Goal: Task Accomplishment & Management: Manage account settings

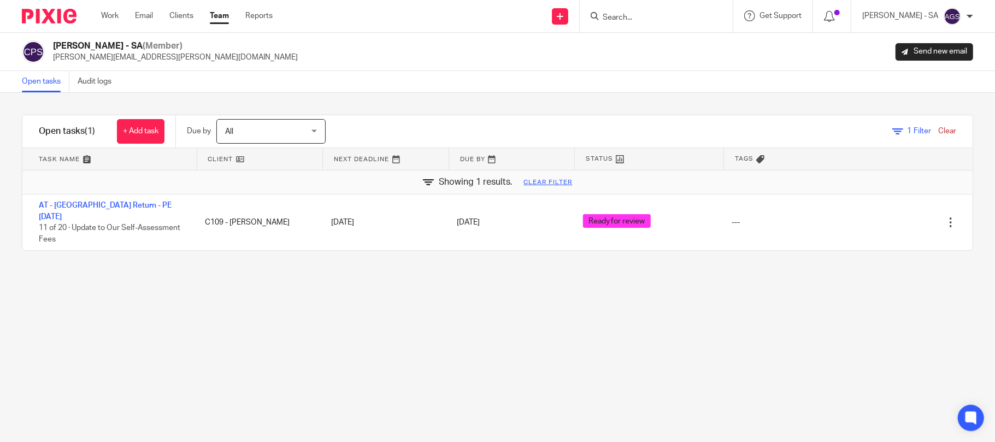
click at [228, 12] on link "Team" at bounding box center [219, 15] width 19 height 11
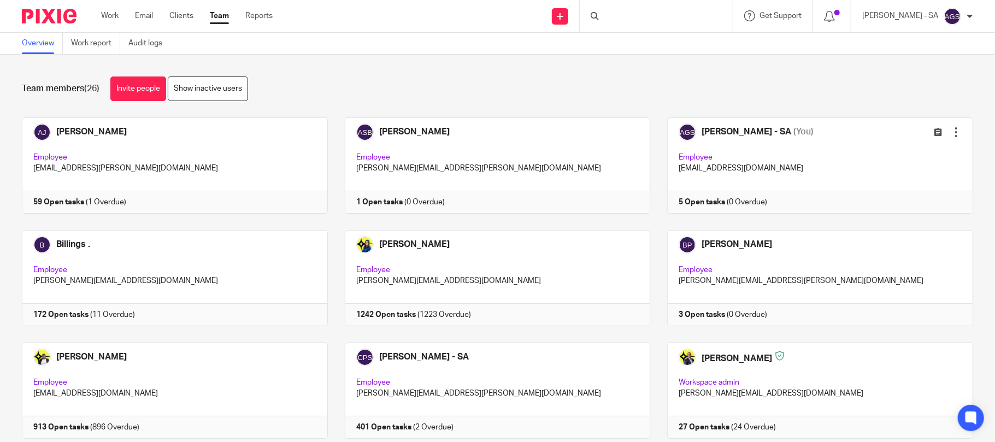
click at [642, 84] on div "Team members (26) Invite people Show inactive users" at bounding box center [498, 89] width 952 height 25
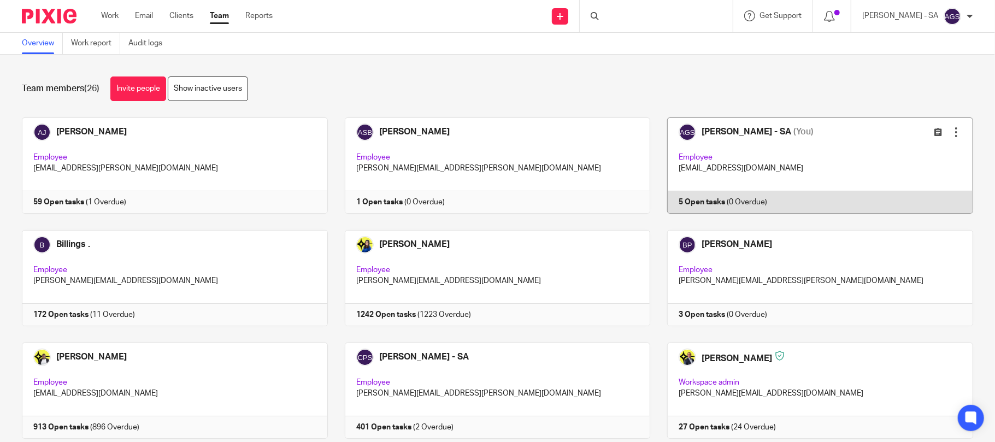
click at [765, 172] on link at bounding box center [811, 166] width 323 height 96
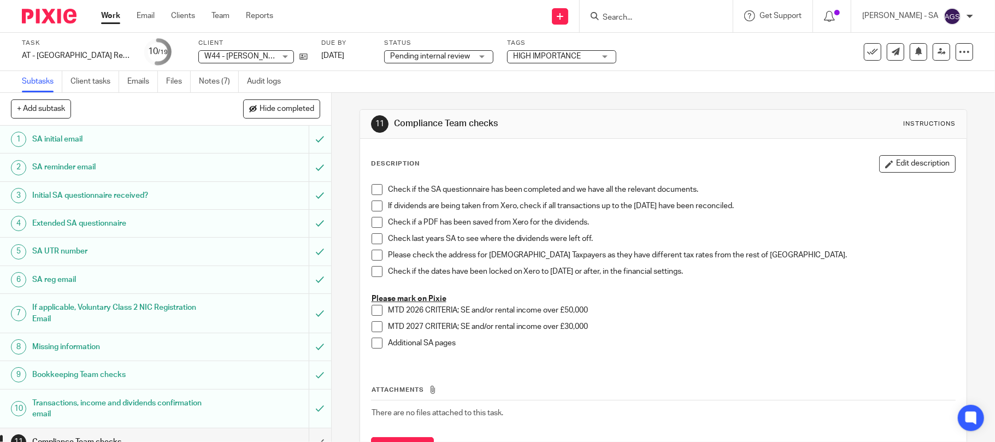
click at [756, 75] on div "Subtasks Client tasks Emails Files Notes (7) Audit logs" at bounding box center [497, 82] width 995 height 22
click at [696, 59] on div "Task AT - SA Return - PE 05-04-2025 Save AT - SA Return - PE 05-04-2025 10 /19 …" at bounding box center [418, 52] width 793 height 26
click at [215, 73] on link "Notes (7)" at bounding box center [219, 81] width 40 height 21
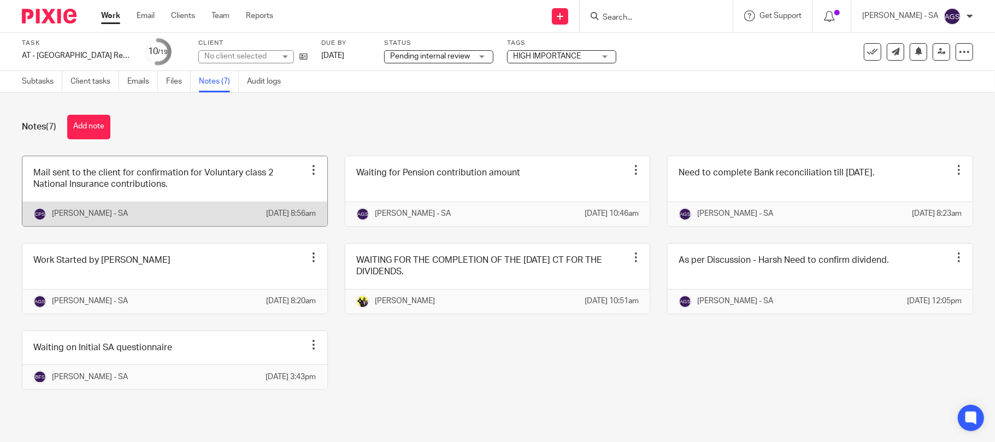
click at [237, 191] on link at bounding box center [174, 191] width 305 height 70
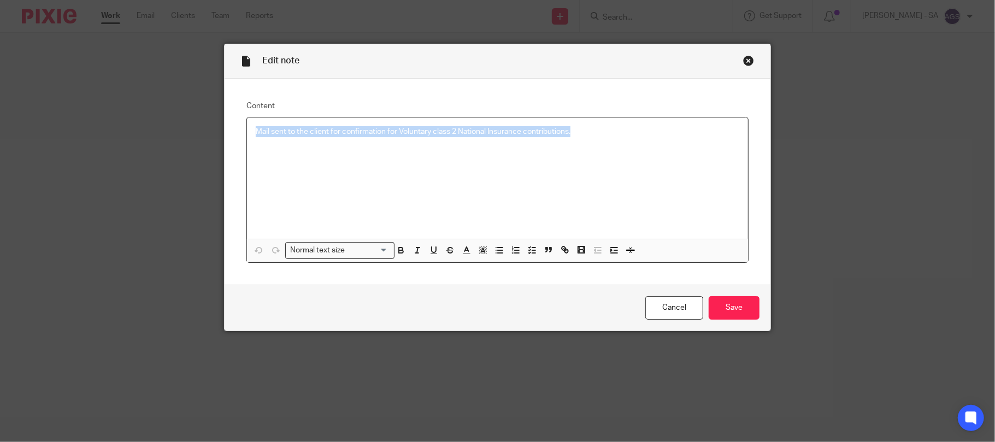
drag, startPoint x: 460, startPoint y: 129, endPoint x: 176, endPoint y: 139, distance: 283.8
click at [156, 129] on div "Edit note Content Mail sent to the client for confirmation for Voluntary class …" at bounding box center [497, 221] width 995 height 442
click at [527, 254] on icon "button" at bounding box center [532, 250] width 10 height 10
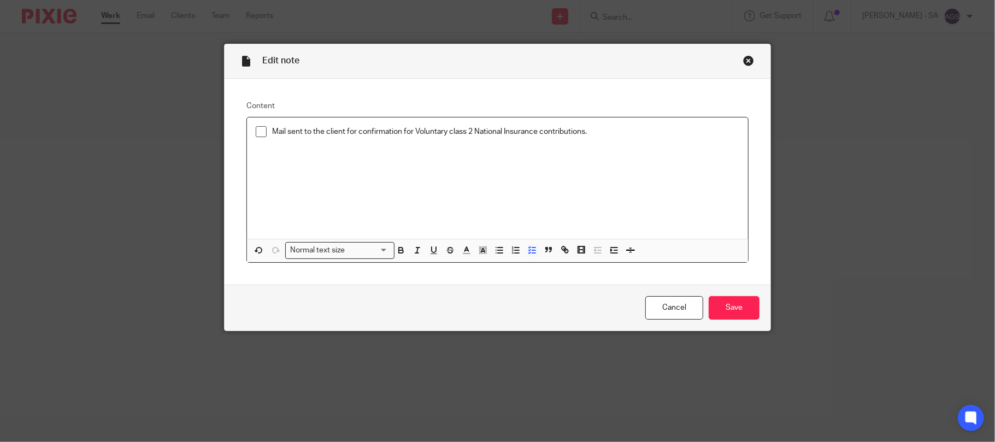
click at [256, 134] on span at bounding box center [261, 131] width 11 height 11
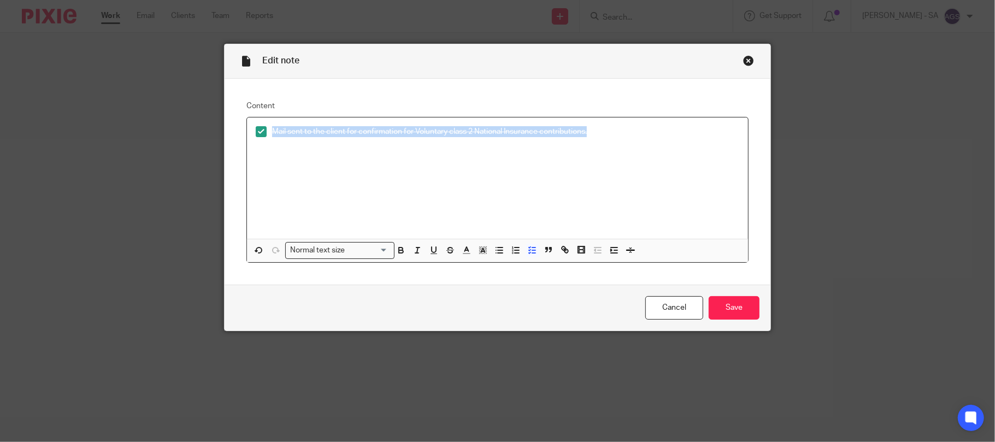
click at [613, 138] on div "Mail sent to the client for confirmation for Voluntary class 2 National Insuran…" at bounding box center [506, 134] width 468 height 16
click at [577, 163] on div "Mail sent to the client for confirmation for Voluntary class 2 National Insuran…" at bounding box center [498, 178] width 502 height 121
click at [588, 123] on div "Mail sent to the client for confirmation for Voluntary class 2 National Insuran…" at bounding box center [498, 178] width 502 height 121
click at [595, 134] on p "Mail sent to the client for confirmation for Voluntary class 2 National Insuran…" at bounding box center [506, 131] width 468 height 11
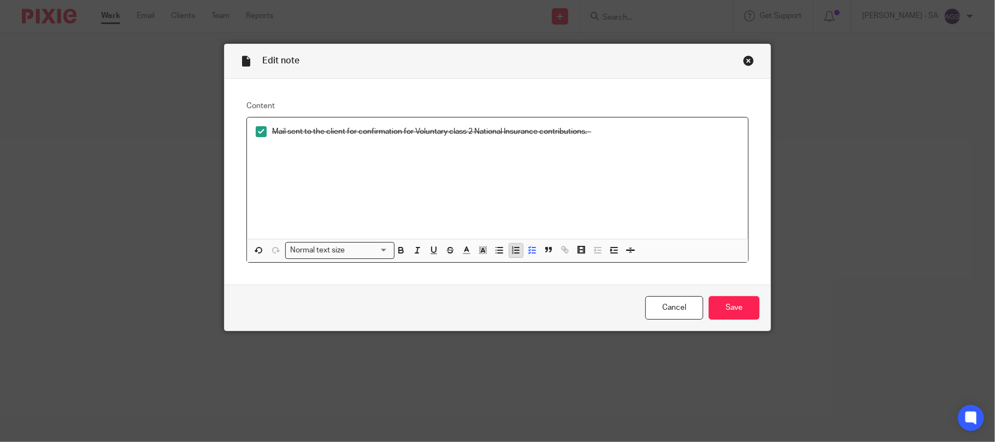
click at [511, 251] on icon "button" at bounding box center [516, 250] width 10 height 10
click at [256, 137] on span at bounding box center [261, 131] width 11 height 11
click at [294, 164] on div "Mail sent to the client for confirmation for Voluntary class 2 National Insuran…" at bounding box center [498, 178] width 502 height 121
click at [603, 131] on p "Mail sent to the client for confirmation for Voluntary class 2 National Insuran…" at bounding box center [506, 131] width 468 height 11
drag, startPoint x: 650, startPoint y: 131, endPoint x: 672, endPoint y: 130, distance: 22.4
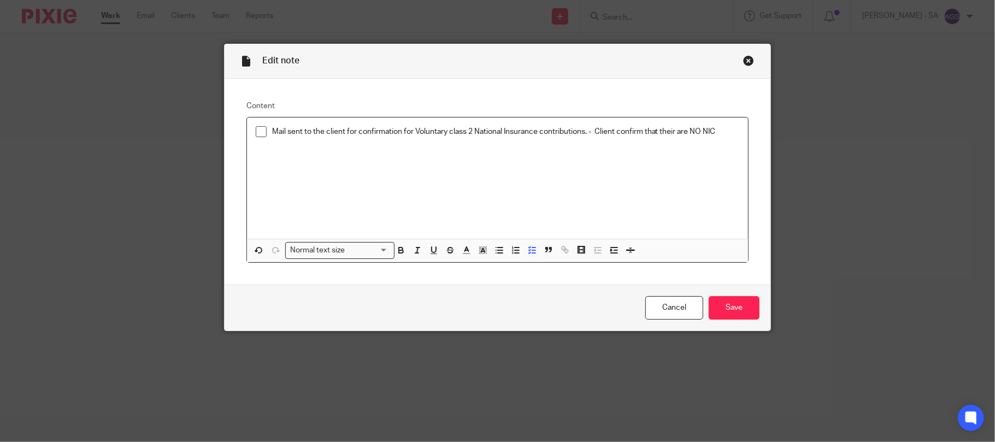
click at [652, 130] on p "Mail sent to the client for confirmation for Voluntary class 2 National Insuran…" at bounding box center [506, 131] width 468 height 11
click at [699, 130] on p "Mail sent to the client for confirmation for Voluntary class 2 National Insuran…" at bounding box center [506, 131] width 468 height 11
click at [709, 131] on p "Mail sent to the client for confirmation for Voluntary class 2 National Insuran…" at bounding box center [506, 131] width 468 height 11
click at [543, 189] on div "Mail sent to the client for confirmation for Voluntary class 2 National Insuran…" at bounding box center [498, 178] width 502 height 121
click at [667, 138] on div "Mail sent to the client for confirmation for Voluntary class 2 National Insuran…" at bounding box center [506, 134] width 468 height 16
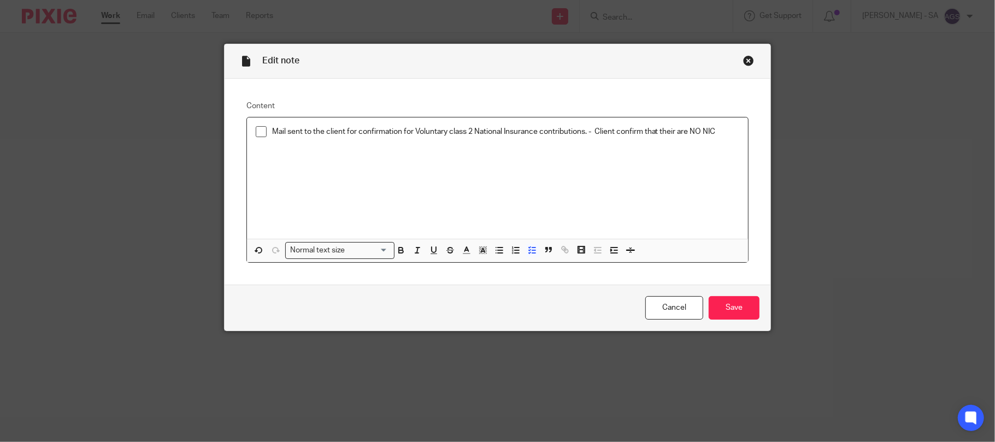
click at [723, 132] on p "Mail sent to the client for confirmation for Voluntary class 2 National Insuran…" at bounding box center [506, 131] width 468 height 11
click at [641, 133] on p "Mail sent to the client for confirmation for Voluntary class 2 National Insuran…" at bounding box center [506, 131] width 468 height 11
click at [609, 132] on p "Mail sent to the client for confirmation for Voluntary class 2 National Insuran…" at bounding box center [506, 131] width 468 height 11
click at [641, 134] on p "Mail sent to the client for confirmation for Voluntary class 2 National Insuran…" at bounding box center [506, 131] width 468 height 11
click at [670, 129] on p "Mail sent to the client for confirmation for Voluntary class 2 National Insuran…" at bounding box center [506, 131] width 468 height 11
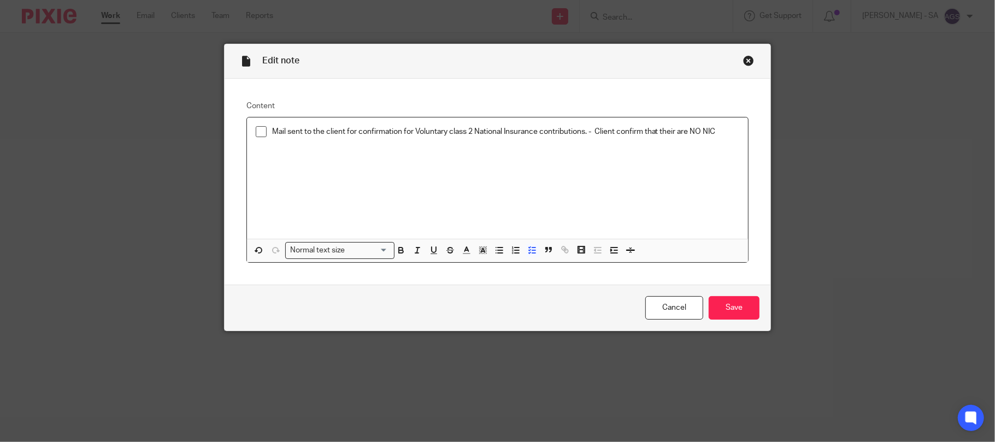
click at [700, 129] on p "Mail sent to the client for confirmation for Voluntary class 2 National Insuran…" at bounding box center [506, 131] width 468 height 11
click at [672, 130] on p "Mail sent to the client for confirmation for Voluntary class 2 National Insuran…" at bounding box center [506, 131] width 468 height 11
drag, startPoint x: 658, startPoint y: 132, endPoint x: 714, endPoint y: 132, distance: 55.8
click at [714, 132] on p "Mail sent to the client for confirmation for Voluntary class 2 National Insuran…" at bounding box center [506, 131] width 468 height 11
click at [300, 147] on p "Mail sent to the client for confirmation for Voluntary class 2 National Insuran…" at bounding box center [506, 137] width 468 height 22
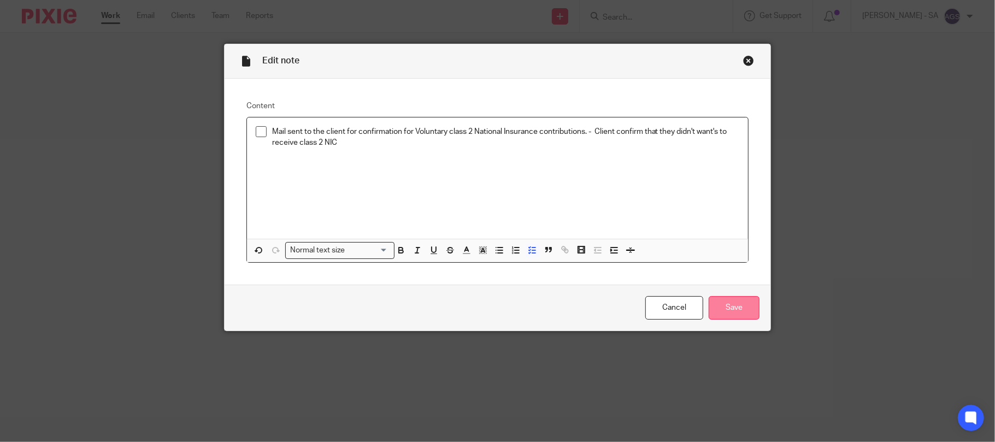
click at [723, 306] on input "Save" at bounding box center [734, 308] width 51 height 24
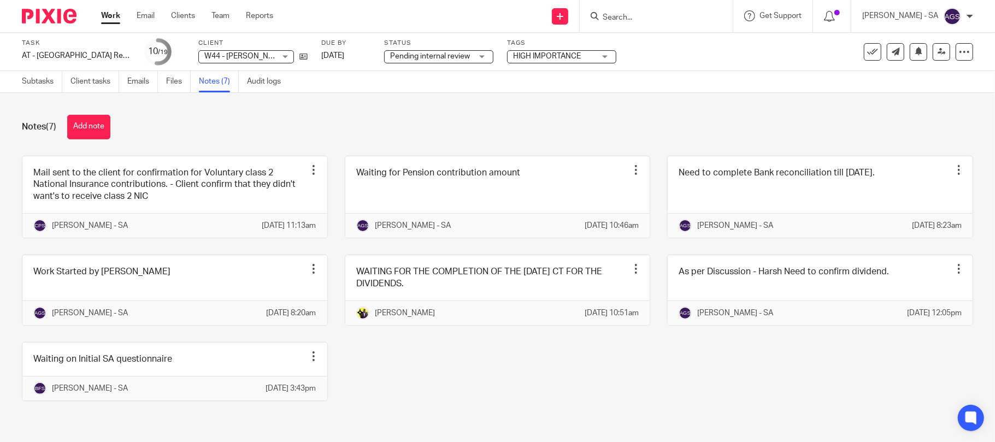
click at [456, 56] on span "Pending internal review" at bounding box center [430, 56] width 80 height 8
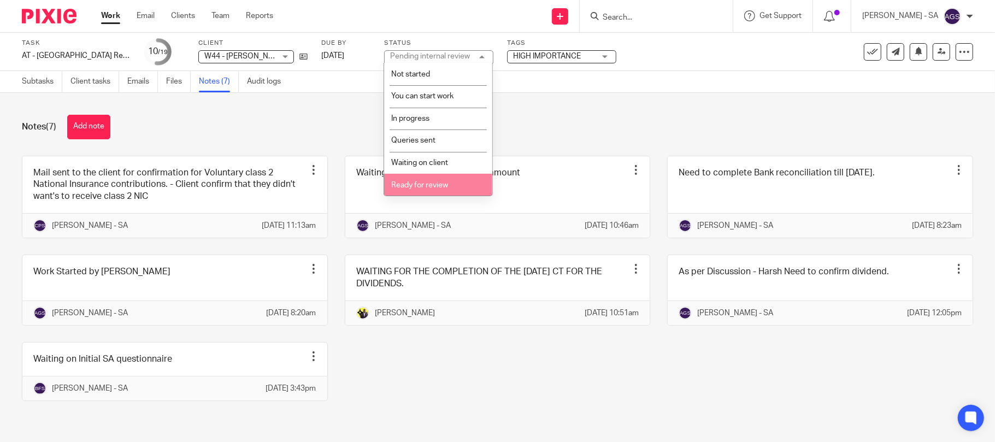
click at [427, 179] on li "Ready for review" at bounding box center [438, 185] width 108 height 22
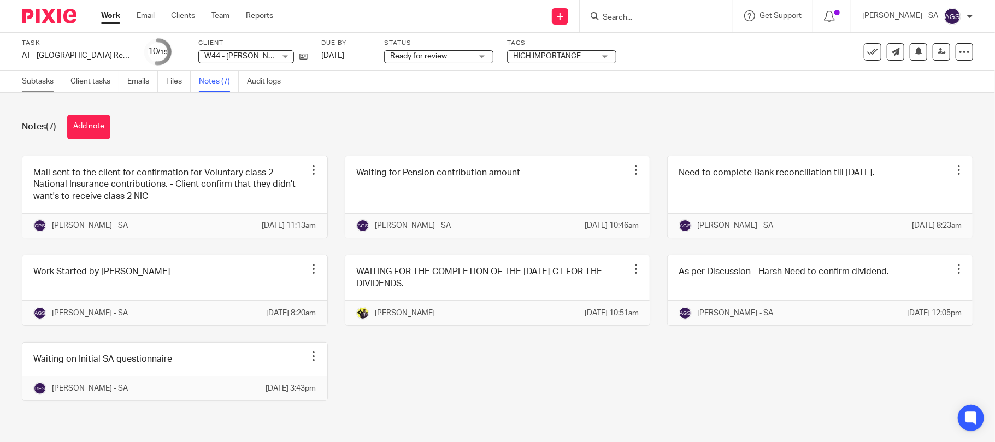
click at [40, 80] on link "Subtasks" at bounding box center [42, 81] width 40 height 21
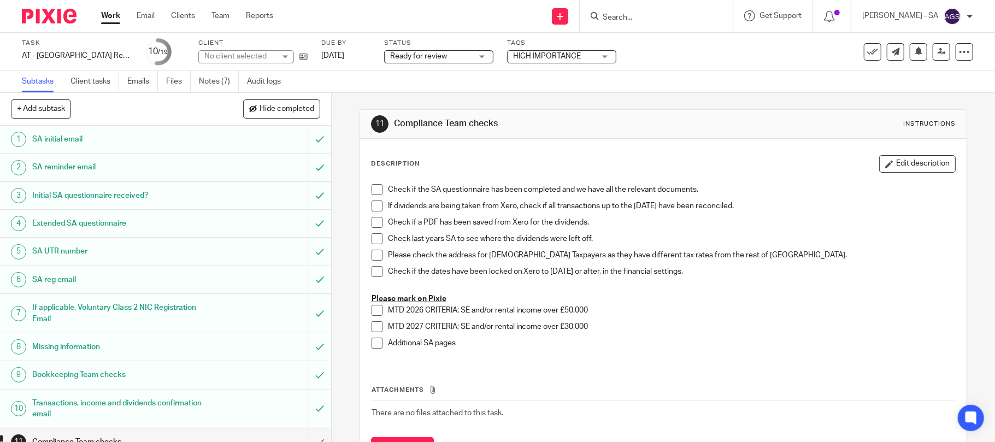
scroll to position [145, 0]
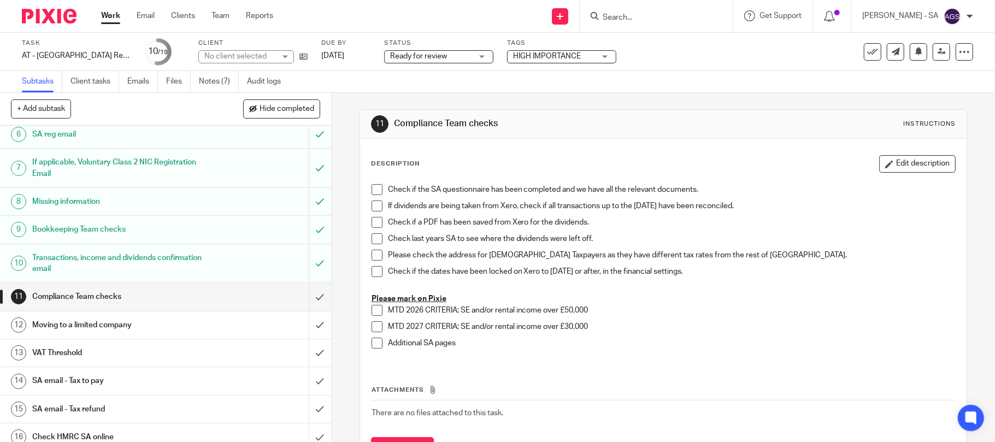
click at [77, 234] on h1 "Bookkeeping Team checks" at bounding box center [120, 229] width 177 height 16
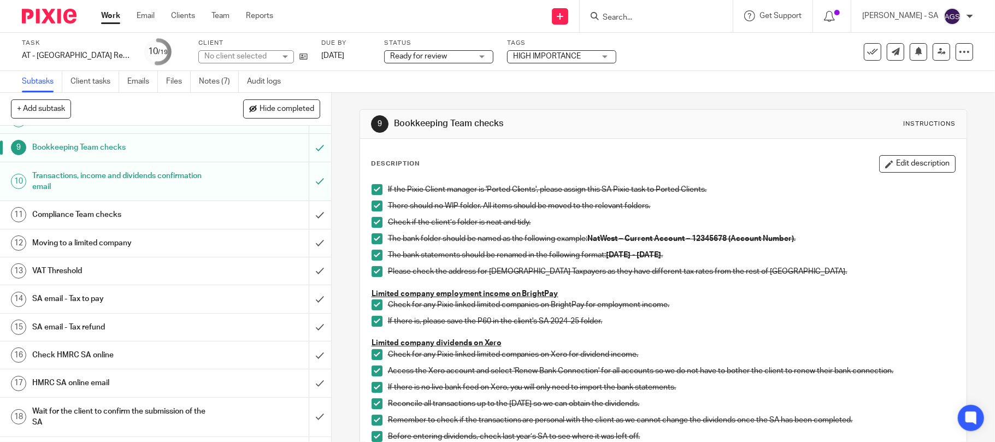
scroll to position [254, 0]
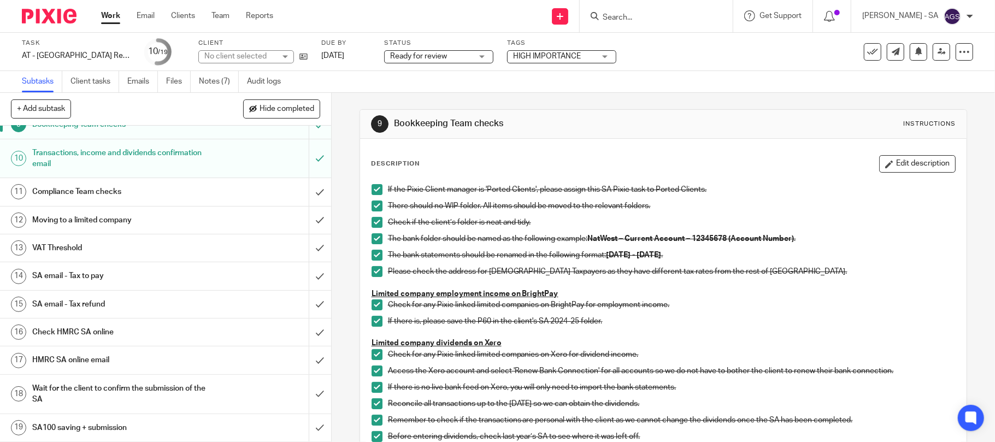
click at [93, 272] on h1 "SA email - Tax to pay" at bounding box center [120, 276] width 177 height 16
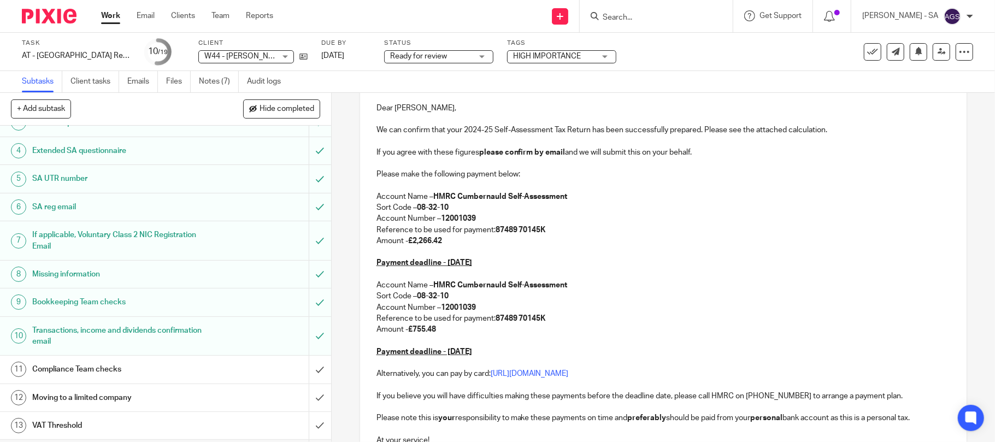
scroll to position [136, 0]
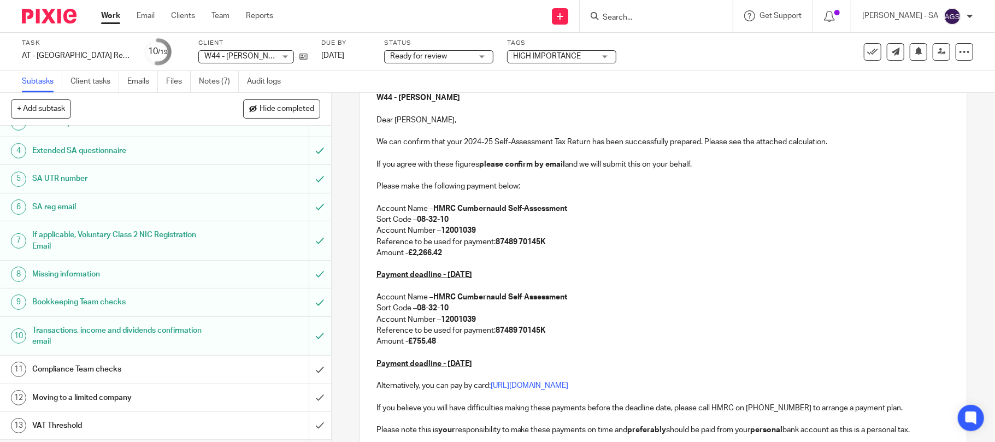
click at [430, 256] on strong "£2,266.42" at bounding box center [425, 253] width 34 height 8
click at [619, 283] on p at bounding box center [664, 286] width 574 height 11
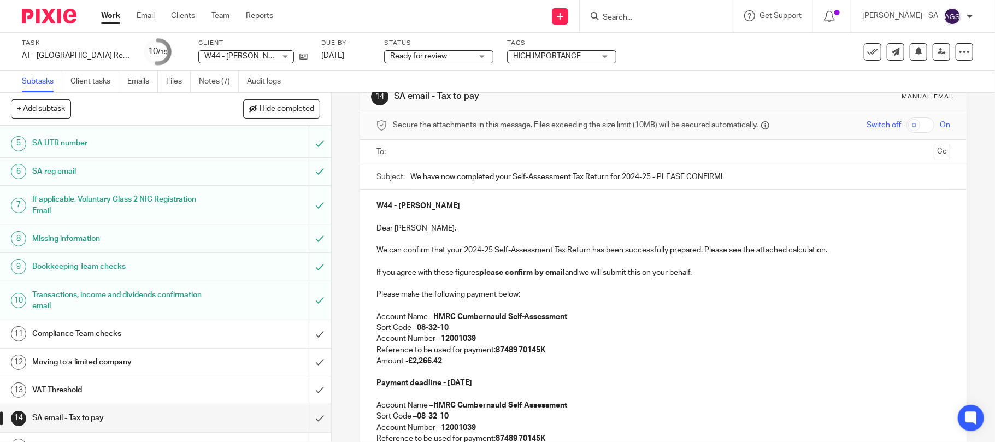
scroll to position [0, 0]
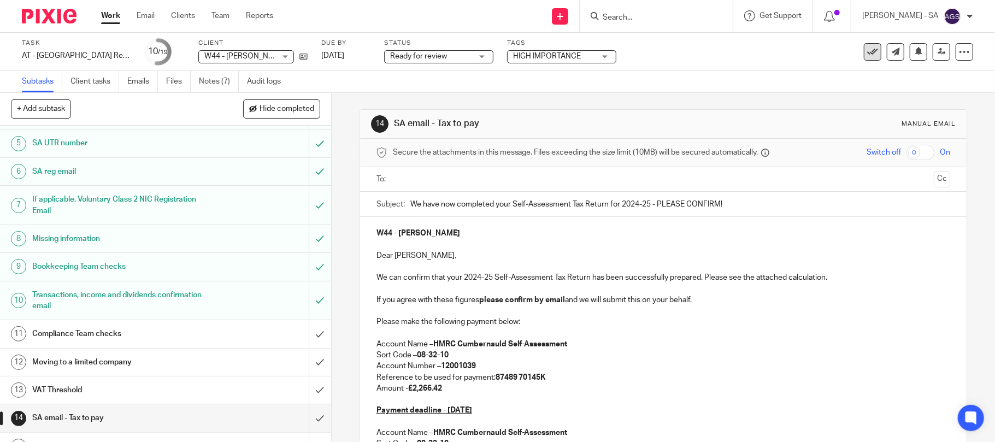
click at [867, 51] on icon at bounding box center [872, 51] width 11 height 11
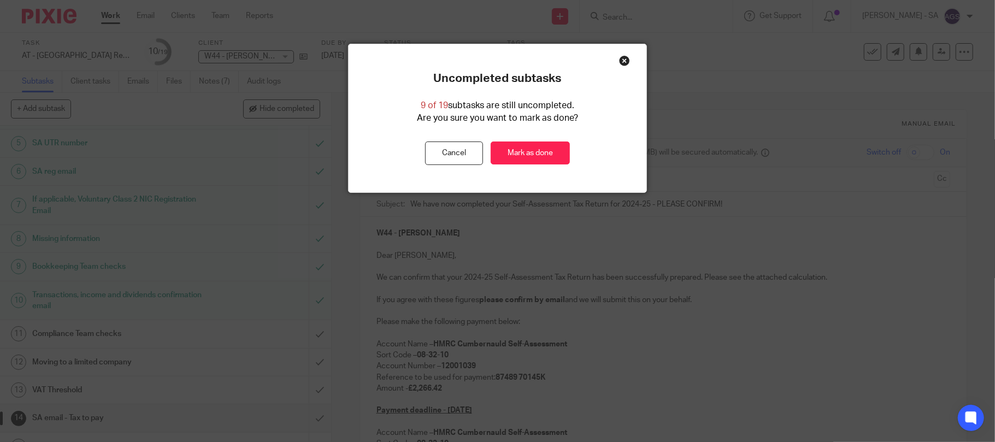
click at [620, 57] on div "Close this dialog window" at bounding box center [624, 60] width 11 height 11
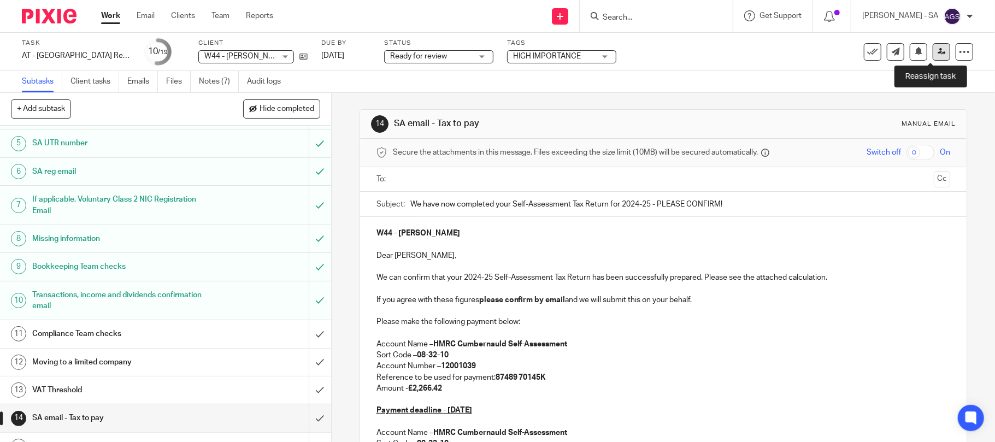
click at [936, 47] on link at bounding box center [941, 51] width 17 height 17
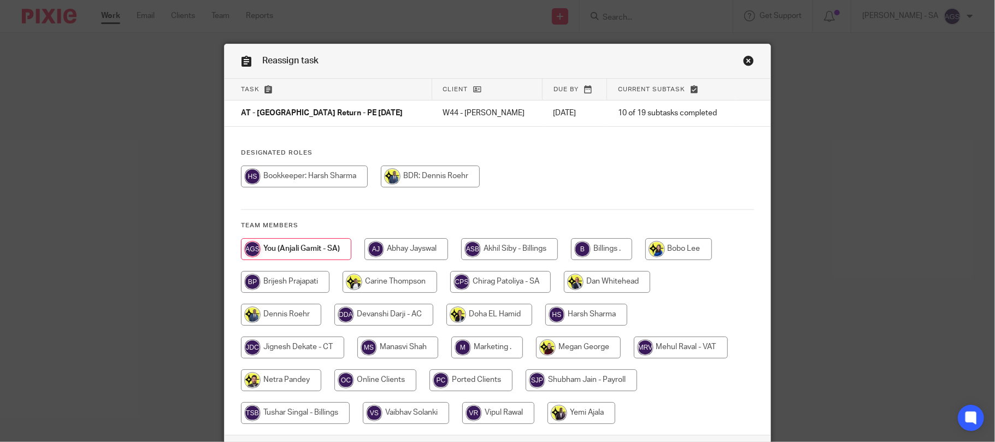
click at [272, 380] on input "radio" at bounding box center [281, 380] width 80 height 22
radio input "true"
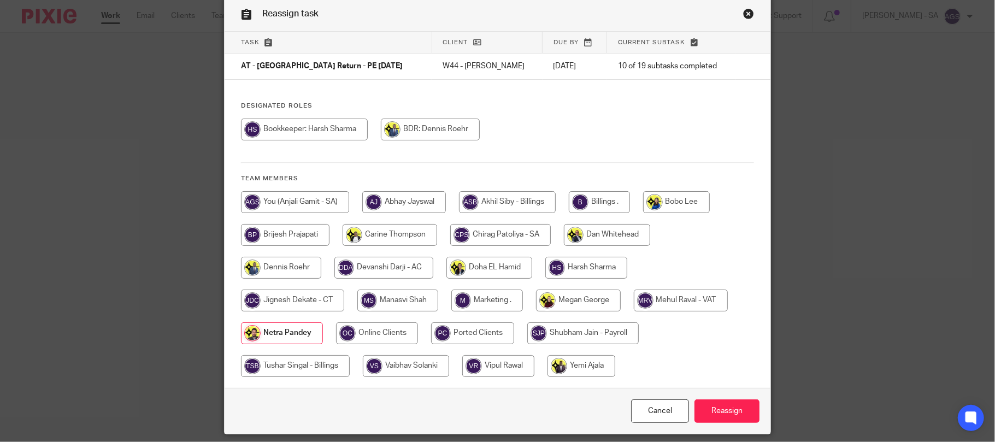
scroll to position [84, 0]
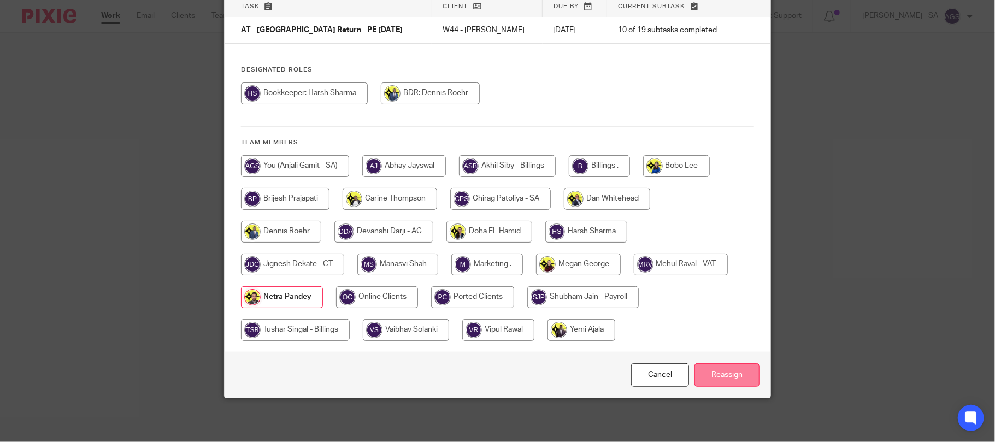
click at [729, 377] on input "Reassign" at bounding box center [727, 375] width 65 height 24
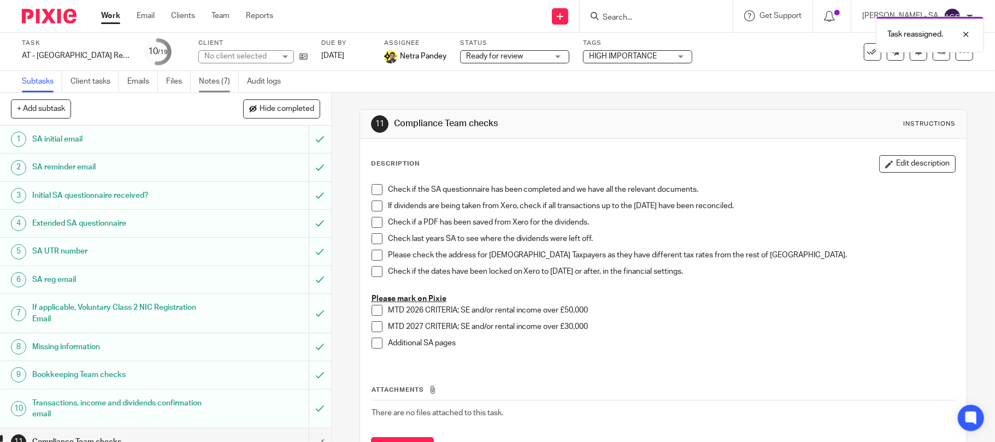
click at [208, 79] on link "Notes (7)" at bounding box center [219, 81] width 40 height 21
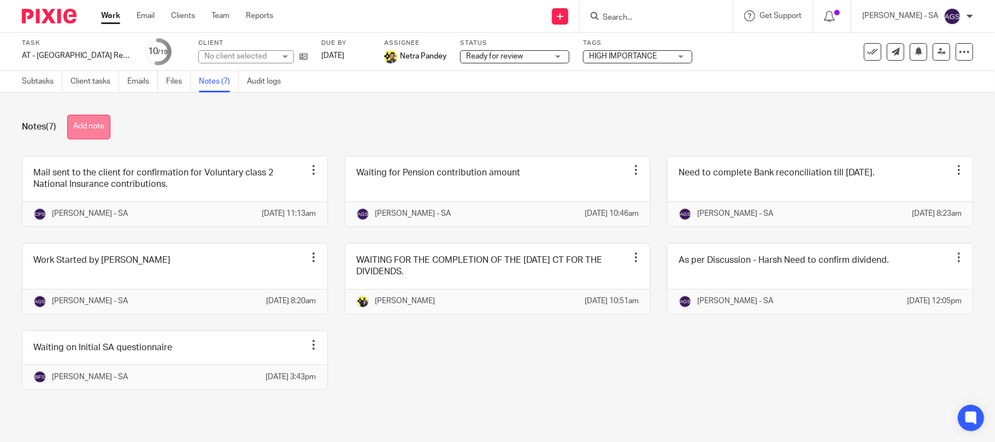
click at [87, 127] on button "Add note" at bounding box center [88, 127] width 43 height 25
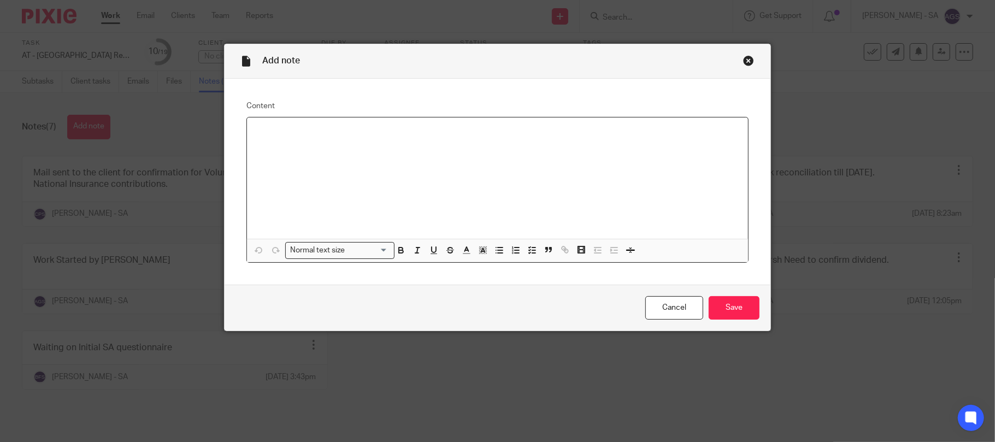
click at [274, 136] on p at bounding box center [498, 131] width 484 height 11
click at [718, 304] on input "Save" at bounding box center [734, 308] width 51 height 24
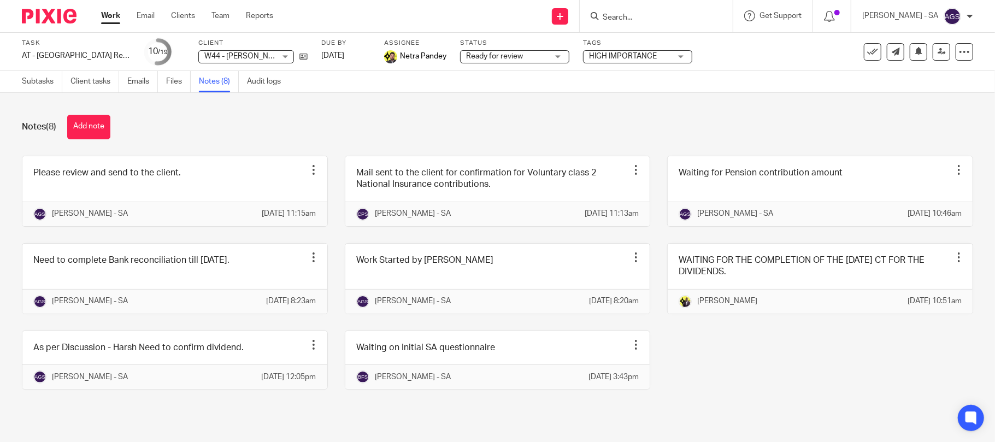
drag, startPoint x: 543, startPoint y: 118, endPoint x: 543, endPoint y: 105, distance: 12.6
click at [543, 118] on div "Notes (8) Add note" at bounding box center [498, 127] width 952 height 25
click at [751, 384] on div "Please review and send to the client. Edit note Delete note Anjali Gamit - SA 1…" at bounding box center [489, 281] width 969 height 250
click at [718, 122] on div "Notes (8) Add note" at bounding box center [498, 127] width 952 height 25
click at [220, 15] on link "Team" at bounding box center [221, 15] width 18 height 11
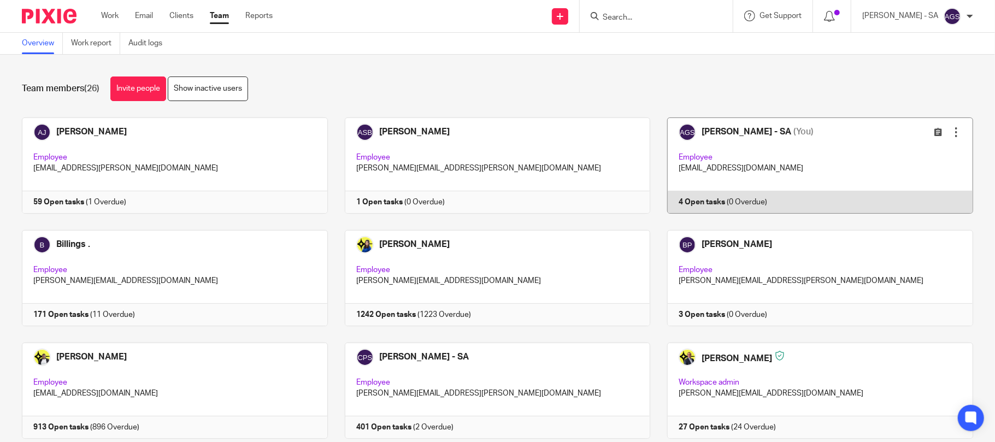
click at [770, 163] on link at bounding box center [811, 166] width 323 height 96
click at [867, 138] on div "Edit user Transfer" at bounding box center [914, 132] width 95 height 13
click at [782, 178] on link at bounding box center [811, 166] width 323 height 96
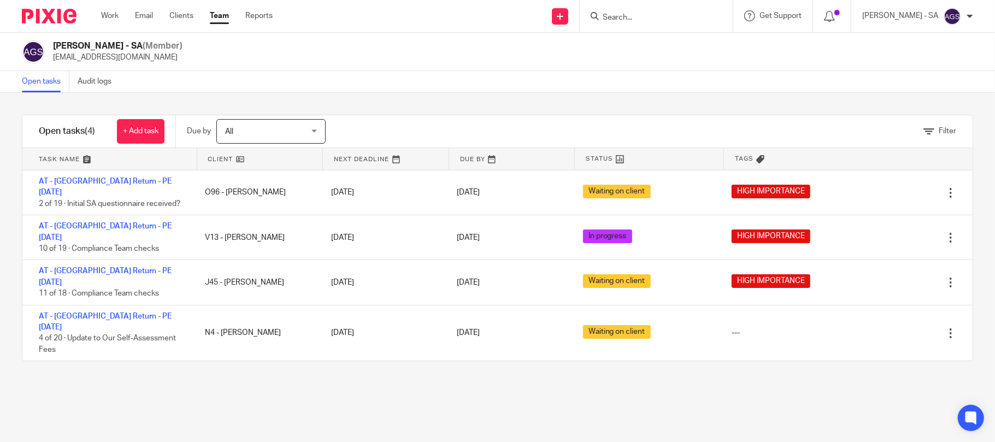
click at [621, 357] on div "Filter tasks Only show tasks matching all of these conditions 1 Client name Is …" at bounding box center [497, 267] width 995 height 349
click at [637, 11] on form at bounding box center [660, 16] width 116 height 14
click at [632, 19] on input "Search" at bounding box center [651, 18] width 98 height 10
type input "N23"
click button "submit" at bounding box center [0, 0] width 0 height 0
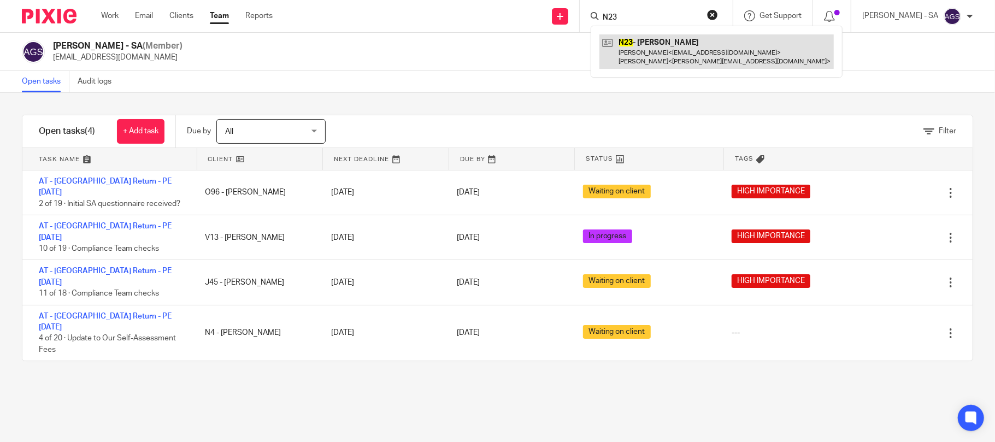
click at [676, 40] on link at bounding box center [717, 51] width 234 height 34
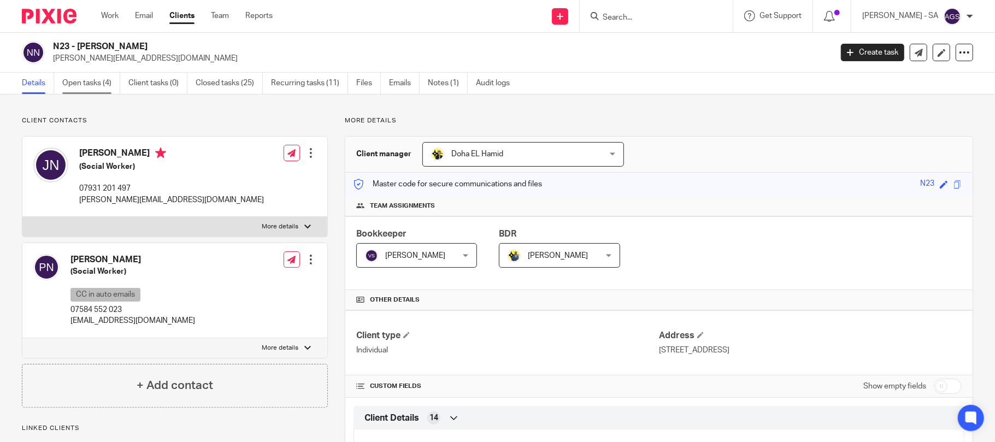
click at [84, 84] on link "Open tasks (4)" at bounding box center [91, 83] width 58 height 21
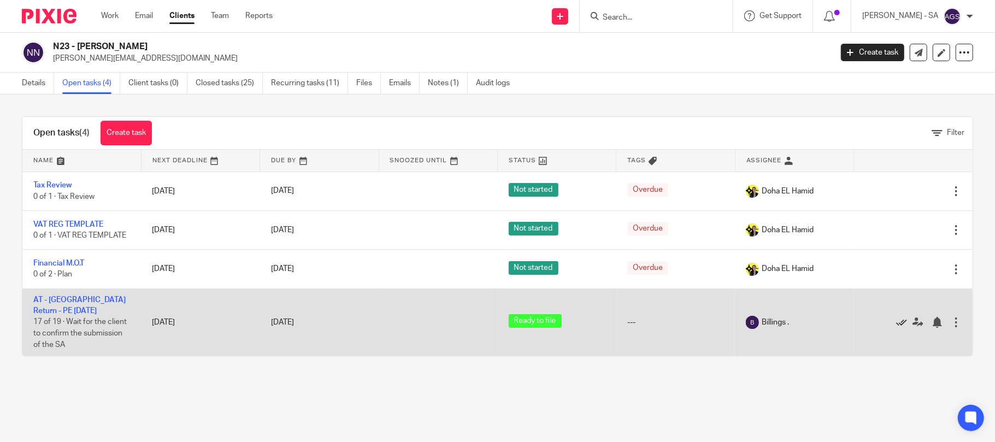
click at [896, 322] on icon at bounding box center [901, 322] width 11 height 11
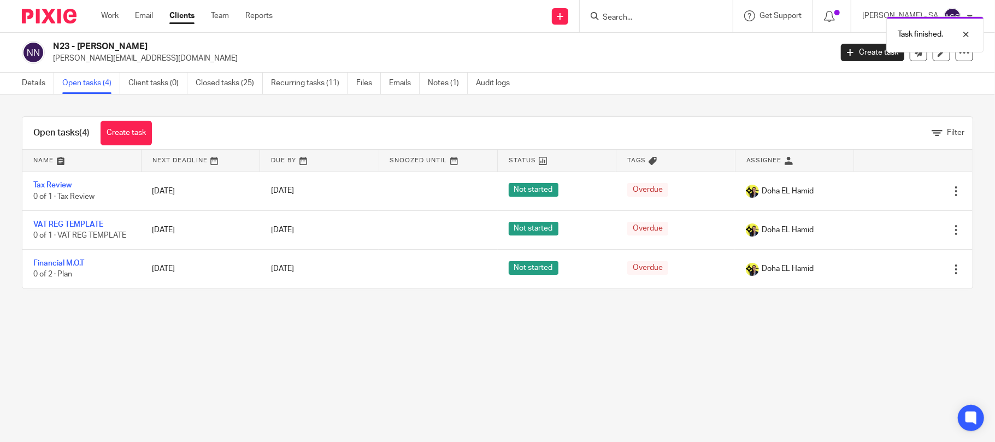
click at [510, 339] on main "N23 - JACQUELINE NEWMAN jackie.whates@btinternet.com Create task Update from Co…" at bounding box center [497, 221] width 995 height 442
click at [626, 18] on input "Search" at bounding box center [651, 18] width 98 height 10
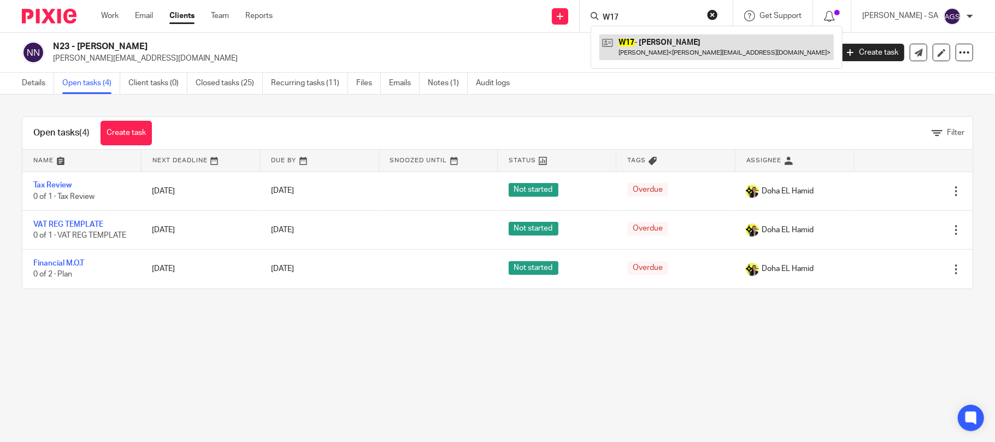
type input "W17"
click at [664, 36] on link at bounding box center [717, 46] width 234 height 25
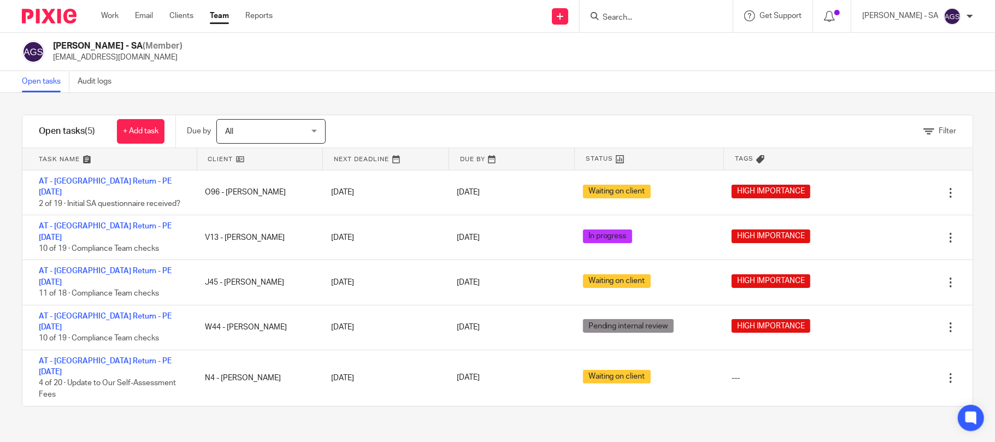
click at [704, 68] on div "[PERSON_NAME] - SA (Member) [EMAIL_ADDRESS][DOMAIN_NAME]" at bounding box center [497, 52] width 995 height 38
click at [105, 376] on div "Filter tasks Only show tasks matching all of these conditions 1 Client name Is …" at bounding box center [497, 267] width 995 height 349
click at [320, 366] on div "Filter tasks Only show tasks matching all of these conditions 1 Client name Is …" at bounding box center [497, 267] width 995 height 349
click at [208, 388] on div "Filter tasks Only show tasks matching all of these conditions 1 Client name Is …" at bounding box center [497, 267] width 995 height 349
click at [350, 401] on div "Filter tasks Only show tasks matching all of these conditions 1 Client name Is …" at bounding box center [497, 267] width 995 height 349
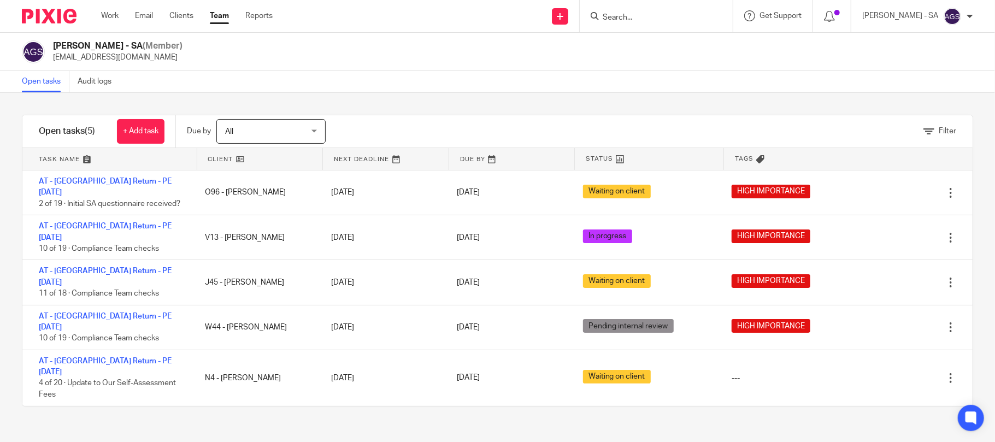
click at [243, 401] on div "Filter tasks Only show tasks matching all of these conditions 1 Client name Is …" at bounding box center [497, 267] width 995 height 349
click at [346, 381] on div "Filter tasks Only show tasks matching all of these conditions 1 Client name Is …" at bounding box center [497, 267] width 995 height 349
